Goal: Check status: Check status

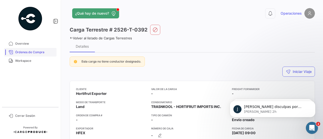
click at [27, 50] on link "Órdenes de Compra" at bounding box center [30, 52] width 53 height 9
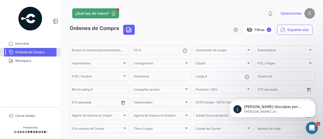
click at [37, 52] on span "Órdenes de Compra" at bounding box center [34, 52] width 39 height 5
click at [39, 63] on span "Workspace" at bounding box center [34, 61] width 39 height 5
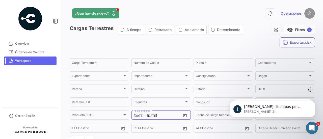
click at [183, 116] on icon "Open calendar" at bounding box center [185, 115] width 5 height 5
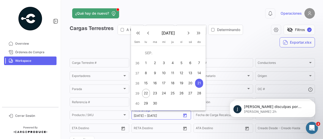
click at [149, 93] on div "22" at bounding box center [146, 93] width 8 height 9
type input "[DATE]"
click at [149, 92] on div "22" at bounding box center [146, 93] width 8 height 9
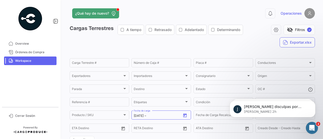
type input "[DATE]"
click at [184, 113] on button "Open calendar" at bounding box center [185, 116] width 8 height 8
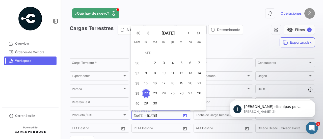
click at [154, 92] on div "23" at bounding box center [155, 93] width 8 height 9
type input "[DATE]"
click at [157, 91] on div "23" at bounding box center [155, 93] width 8 height 9
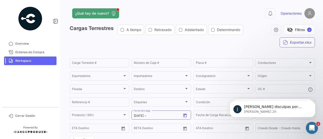
type input "[DATE]"
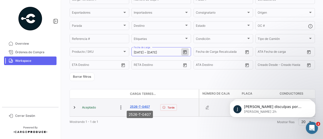
click at [138, 105] on link "2526-T-0407" at bounding box center [140, 107] width 20 height 5
